Goal: Use online tool/utility: Utilize a website feature to perform a specific function

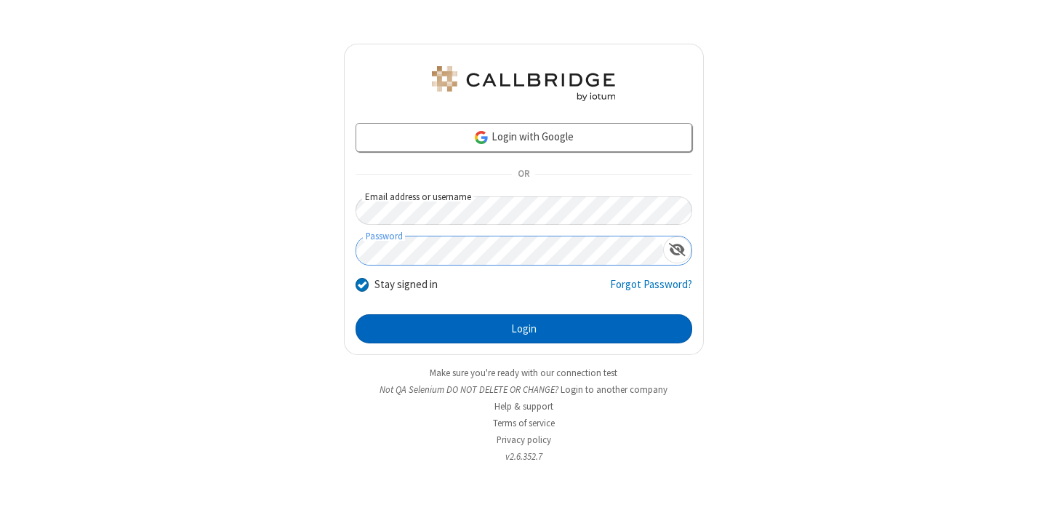
click at [524, 329] on button "Login" at bounding box center [524, 328] width 337 height 29
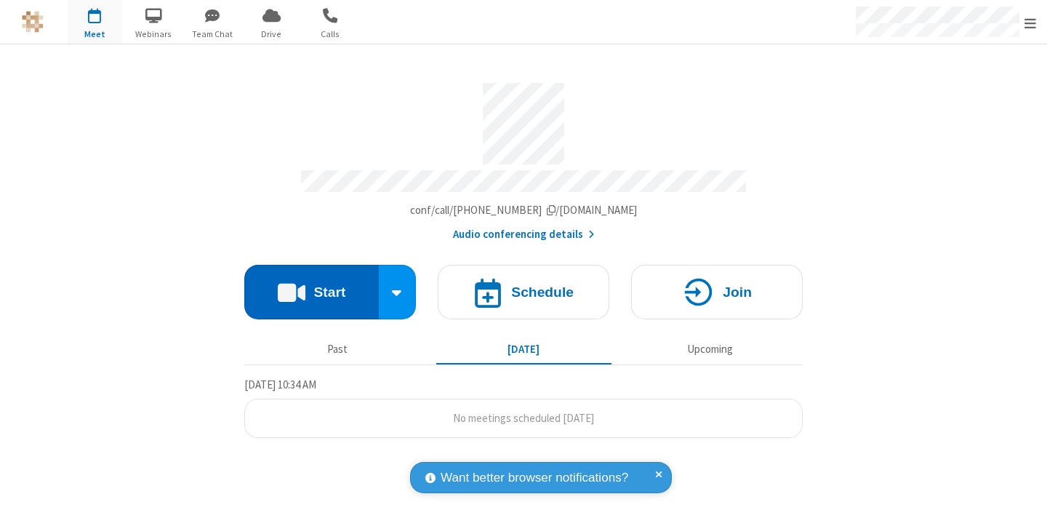
click at [311, 285] on button "Start" at bounding box center [311, 292] width 135 height 55
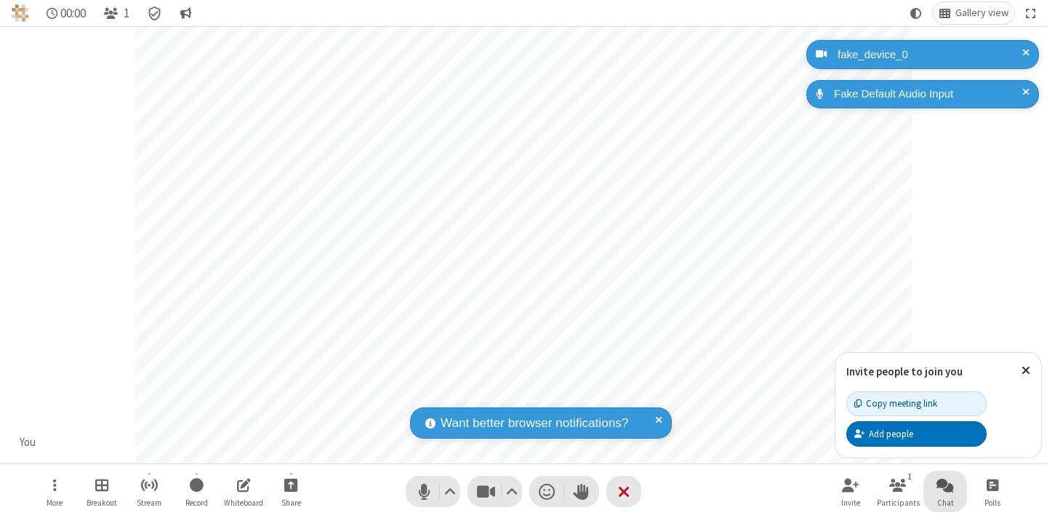
click at [945, 484] on span "Open chat" at bounding box center [945, 485] width 17 height 18
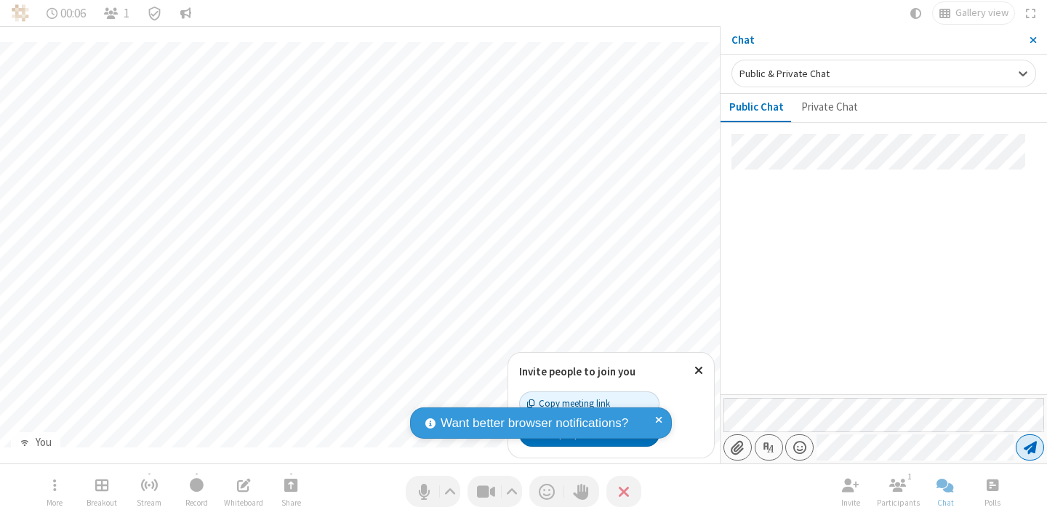
click at [1030, 447] on span "Send message" at bounding box center [1030, 447] width 13 height 15
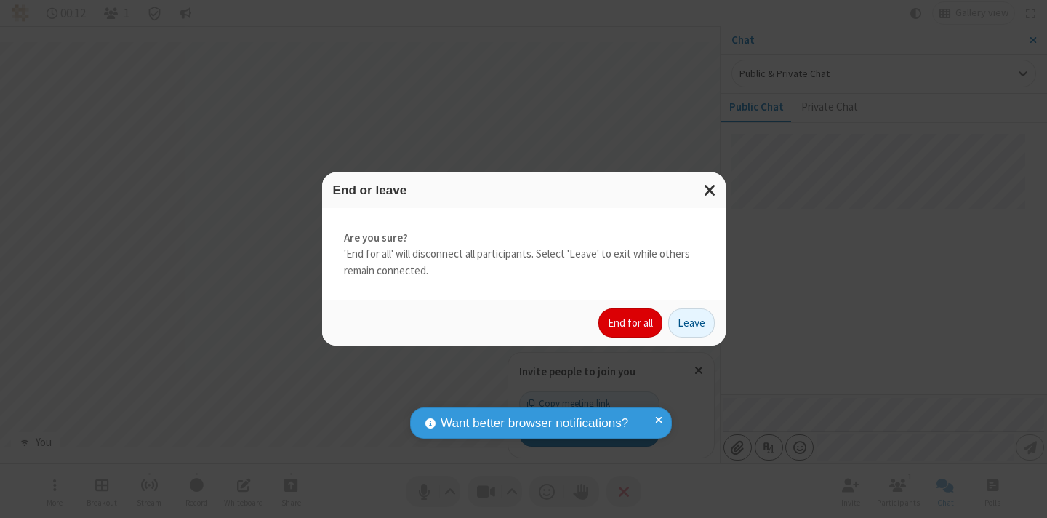
click at [631, 323] on button "End for all" at bounding box center [630, 322] width 64 height 29
